Goal: Information Seeking & Learning: Learn about a topic

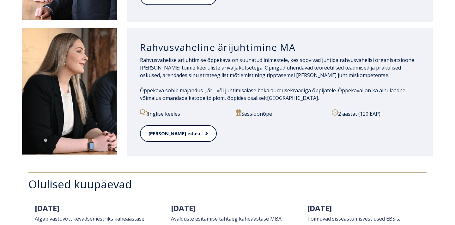
scroll to position [725, 0]
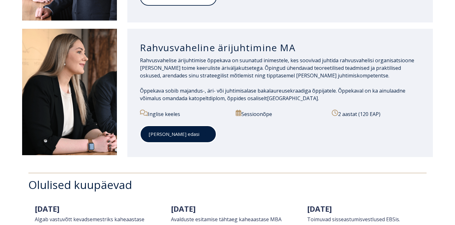
click at [182, 127] on link "[PERSON_NAME] edasi" at bounding box center [178, 133] width 76 height 17
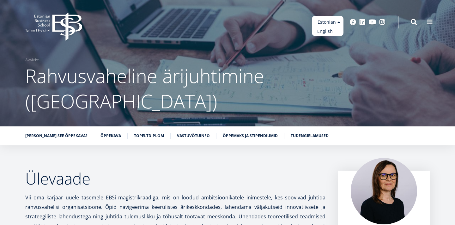
click at [330, 33] on link "English" at bounding box center [328, 31] width 32 height 9
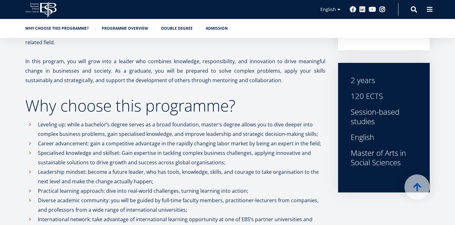
scroll to position [196, 0]
drag, startPoint x: 371, startPoint y: 117, endPoint x: 381, endPoint y: 126, distance: 13.2
click at [380, 126] on div "2 years 120 ECTS Session-based studies English Master of Arts in Social Sciences" at bounding box center [383, 121] width 66 height 92
click at [381, 126] on div "2 years 120 ECTS Session-based studies English Master of Arts in Social Sciences" at bounding box center [383, 121] width 66 height 92
